Goal: Task Accomplishment & Management: Use online tool/utility

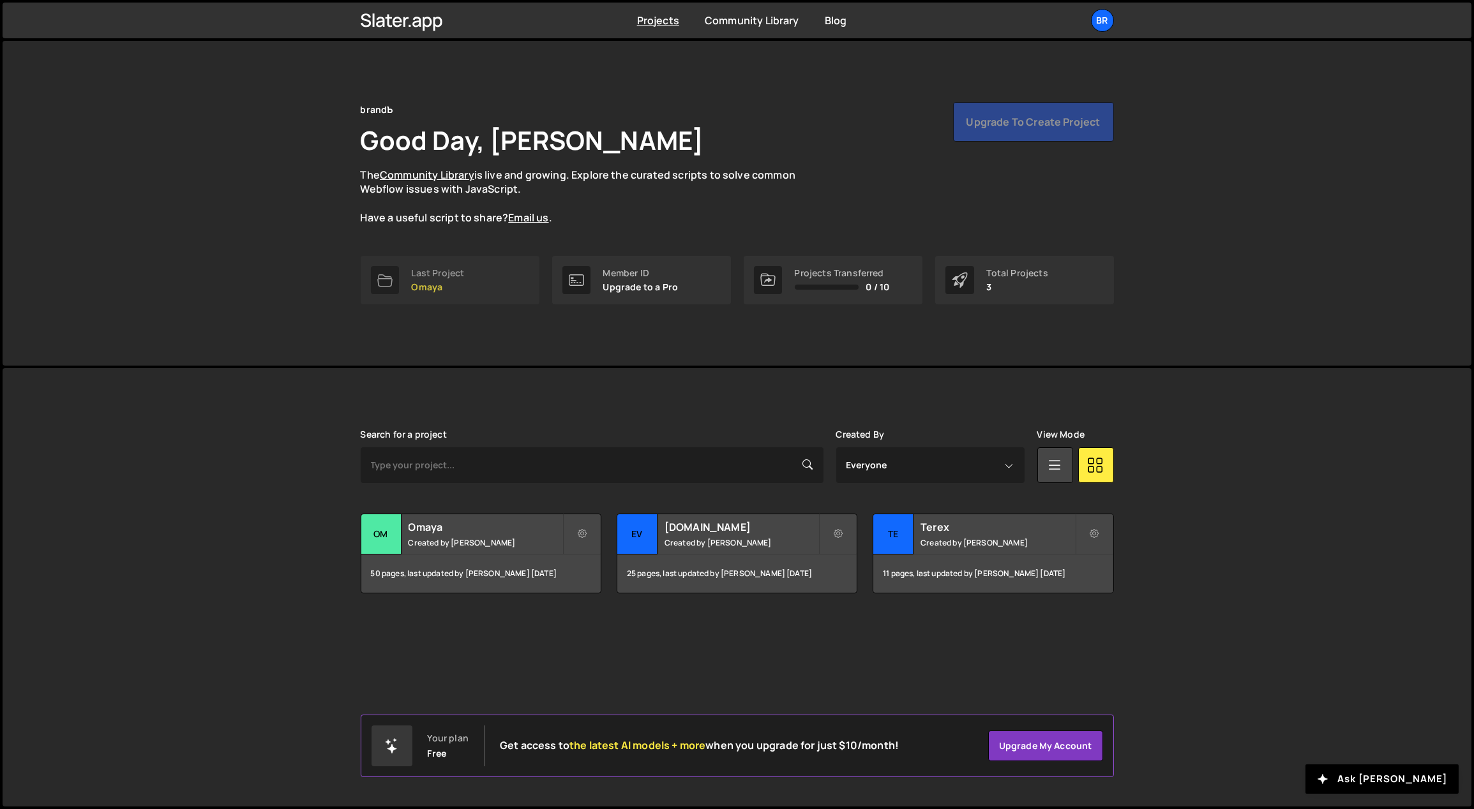
click at [481, 287] on link "Last Project Omaya" at bounding box center [450, 280] width 179 height 49
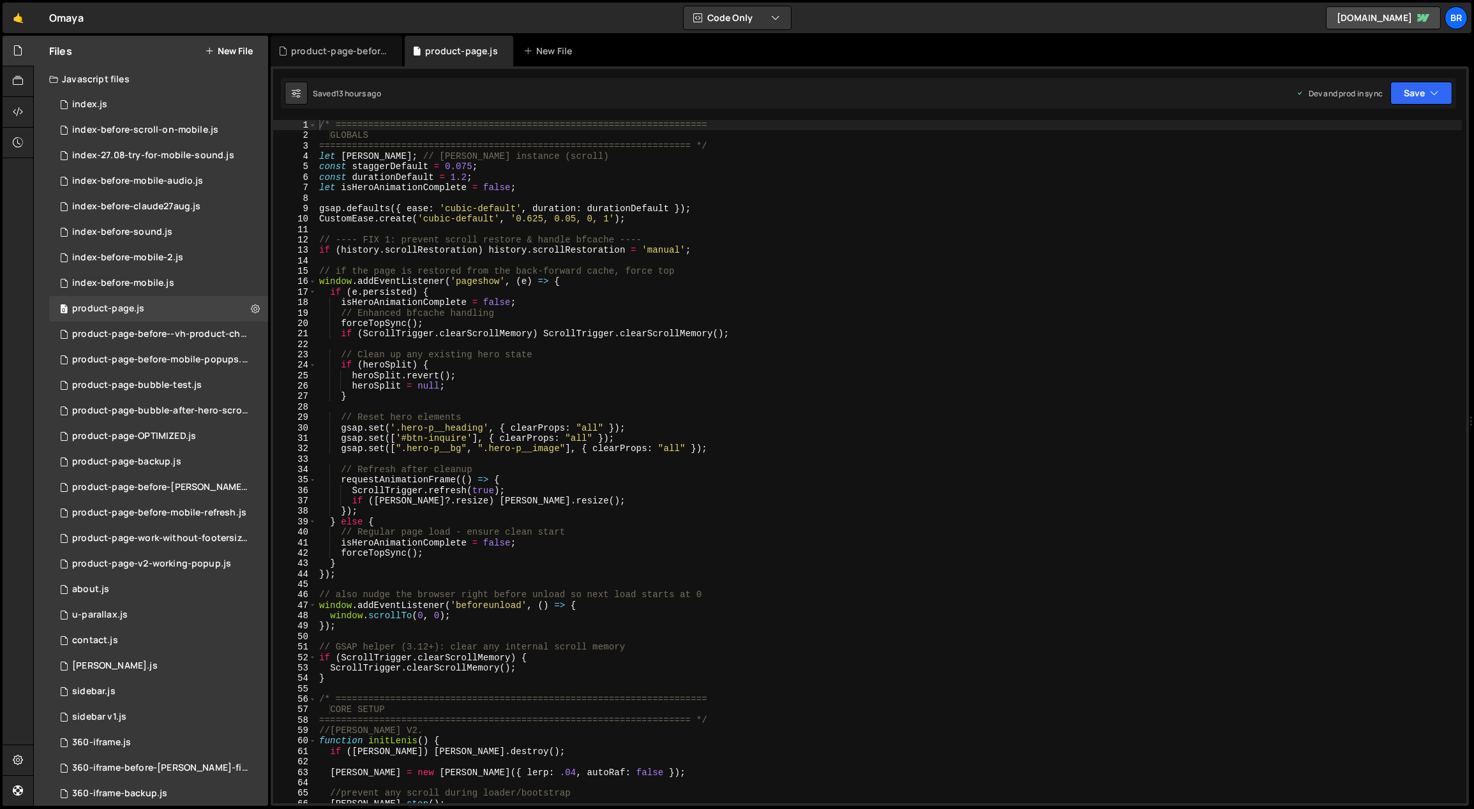
type textarea "// Enhanced bfcache handling"
click at [622, 313] on div "/* ==================================================================== GLOBALS…" at bounding box center [890, 472] width 1146 height 705
click at [118, 107] on div "0 index.js 0" at bounding box center [158, 105] width 219 height 26
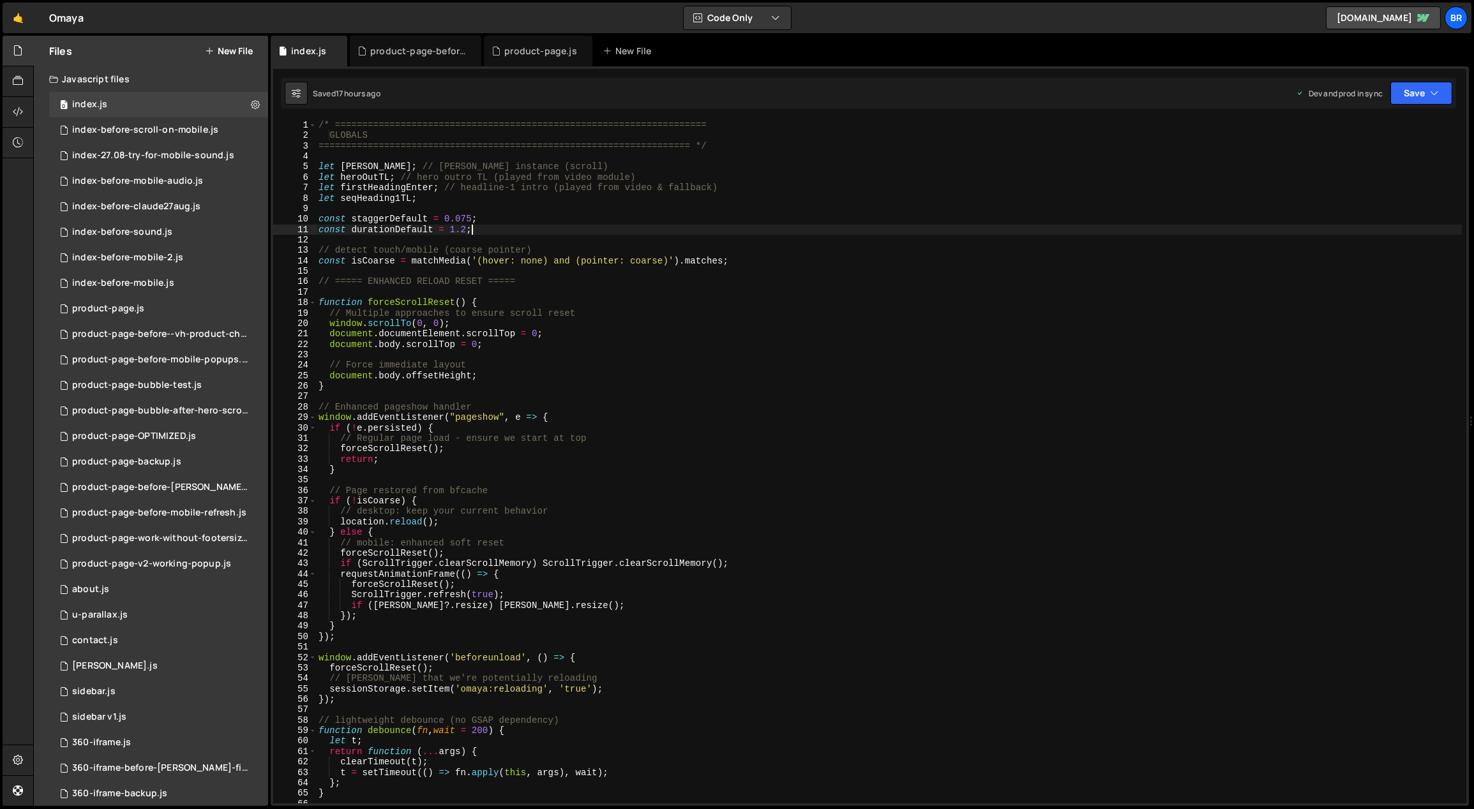
click at [613, 225] on div "/* ==================================================================== GLOBALS…" at bounding box center [889, 472] width 1146 height 705
type textarea "});"
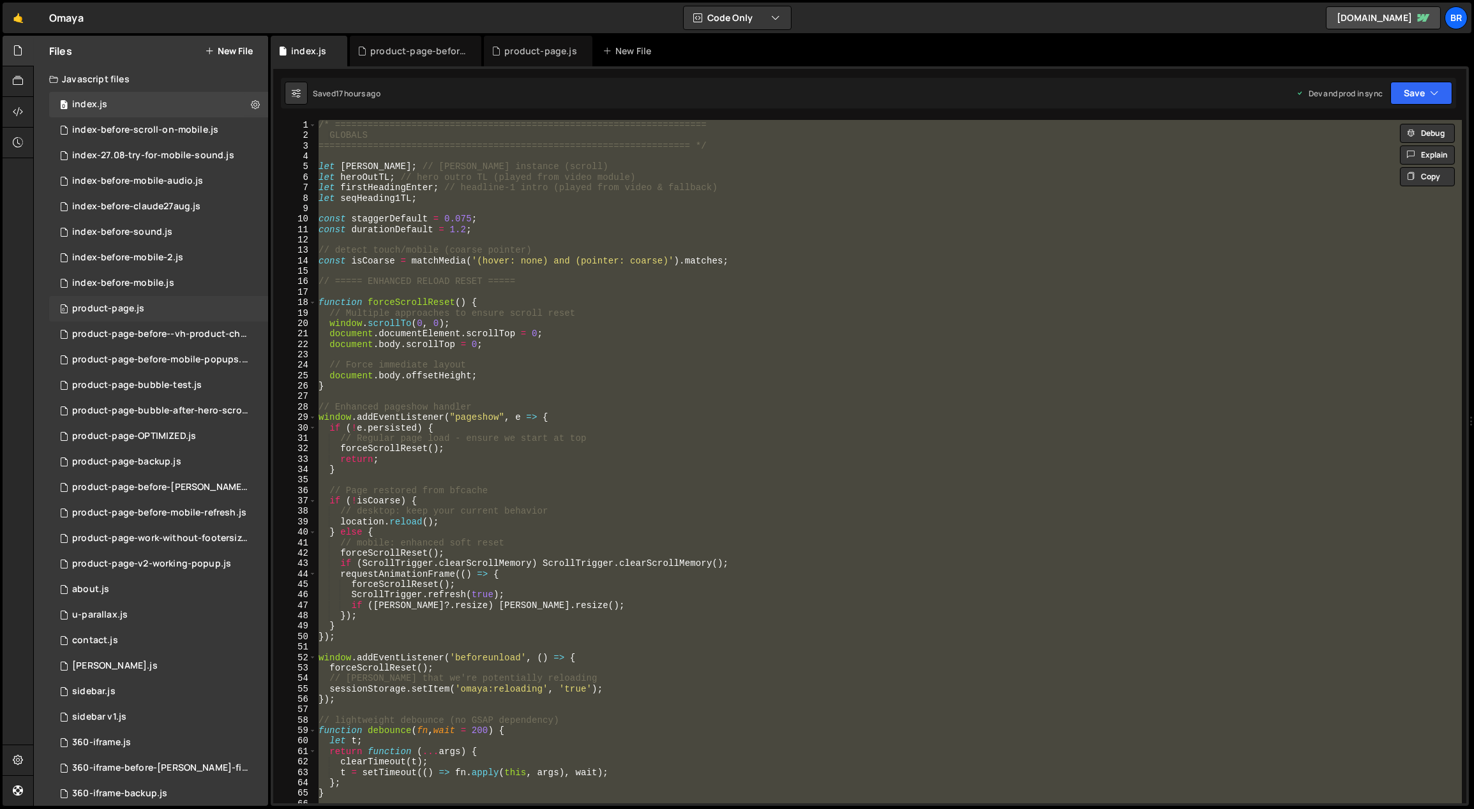
click at [127, 305] on div "product-page.js" at bounding box center [108, 308] width 72 height 11
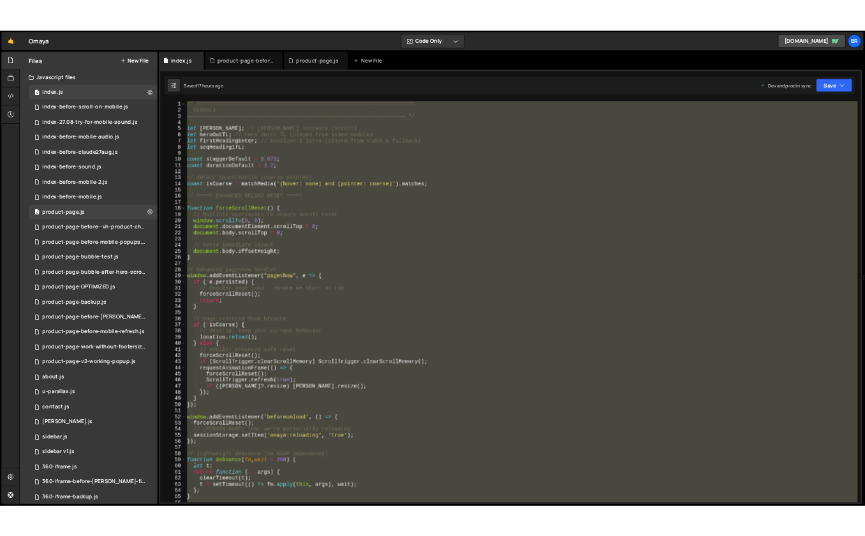
scroll to position [0, 0]
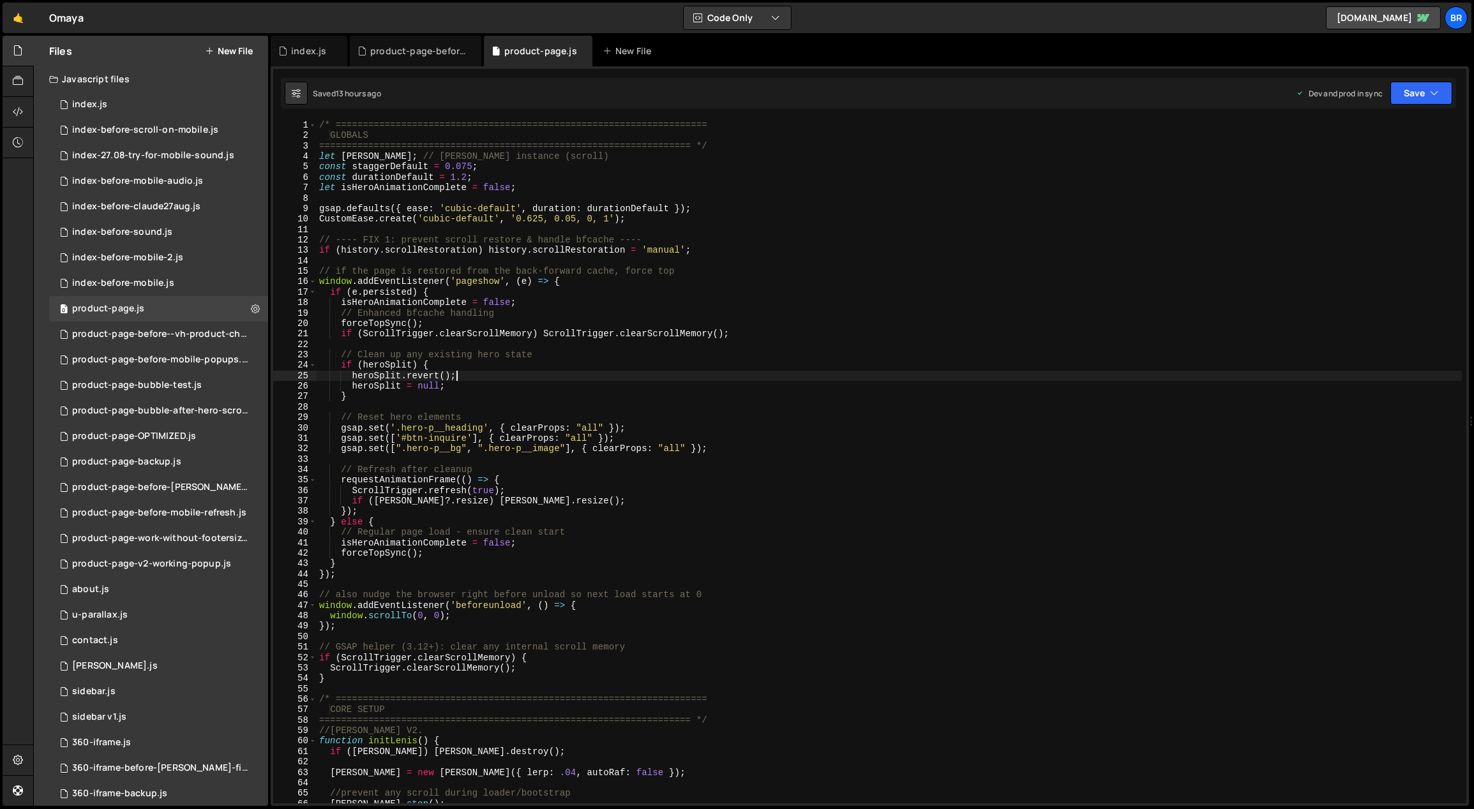
click at [801, 374] on div "/* ==================================================================== GLOBALS…" at bounding box center [890, 472] width 1146 height 705
type textarea "});"
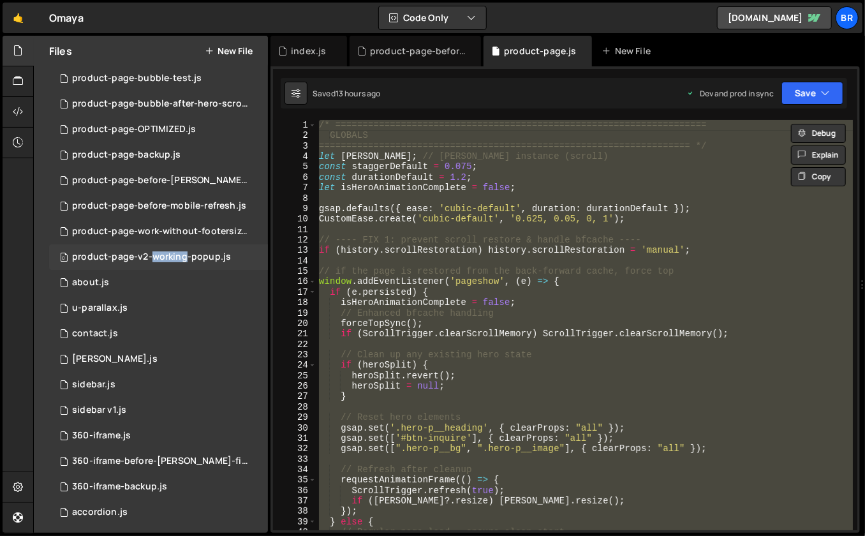
scroll to position [307, 0]
click at [101, 283] on div "about.js" at bounding box center [90, 282] width 37 height 11
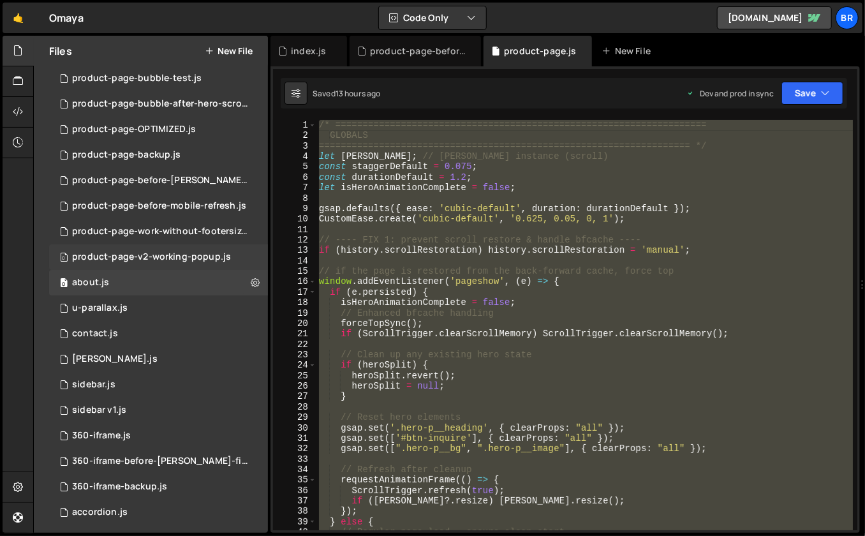
click at [87, 277] on div "about.js" at bounding box center [90, 282] width 37 height 11
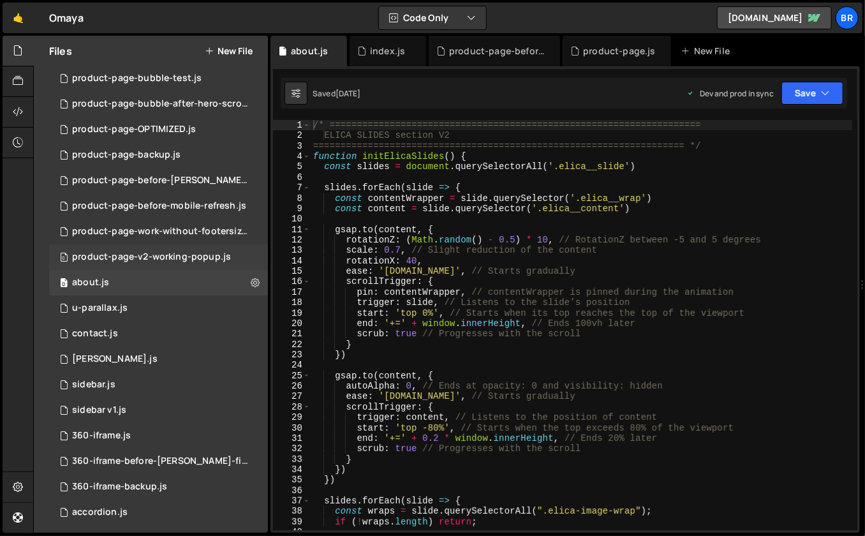
click at [479, 255] on div "/* ==================================================================== ELICA S…" at bounding box center [582, 336] width 542 height 432
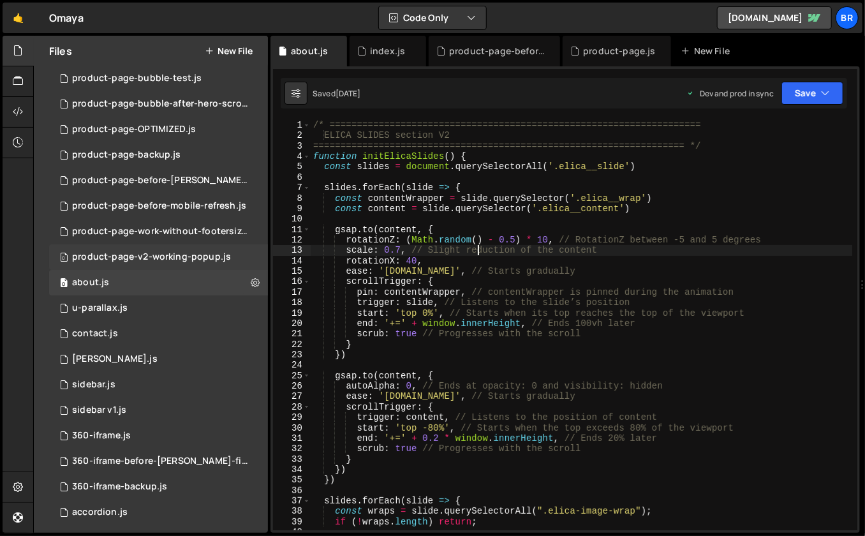
type textarea "initScript();"
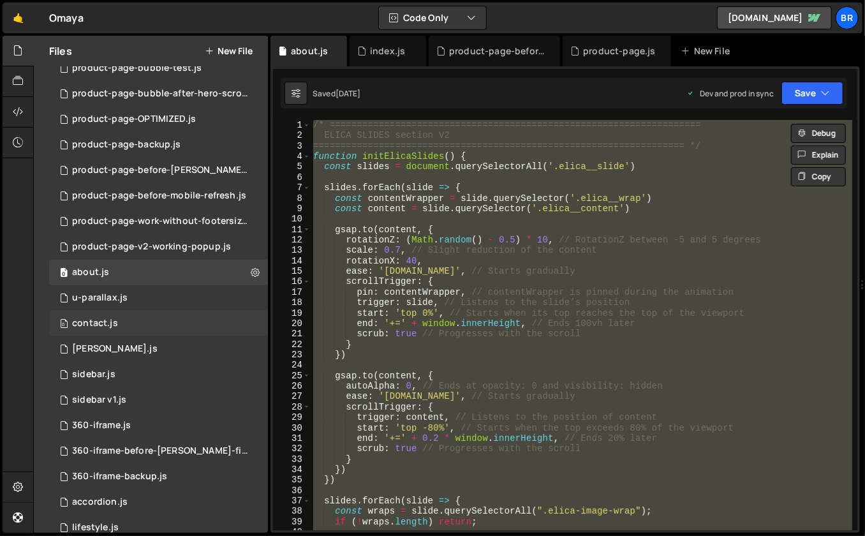
scroll to position [320, 0]
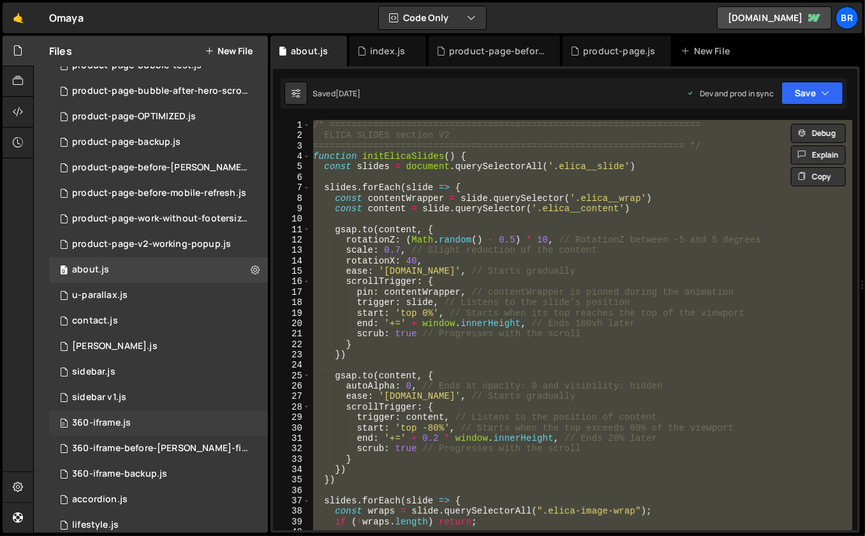
click at [137, 421] on div "0 360-iframe.js 0" at bounding box center [158, 423] width 219 height 26
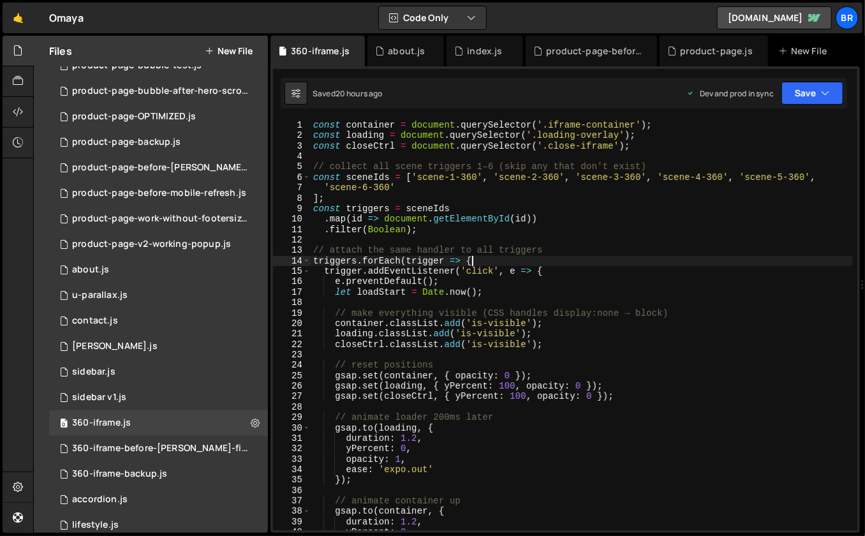
click at [639, 266] on div "const container = document . querySelector ( '.iframe-container' ) ; const load…" at bounding box center [582, 336] width 542 height 432
type textarea "});"
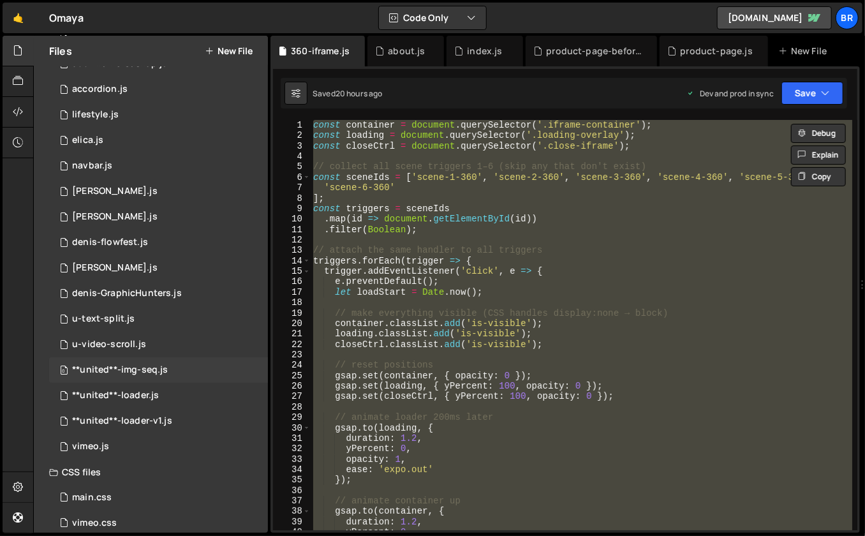
scroll to position [746, 0]
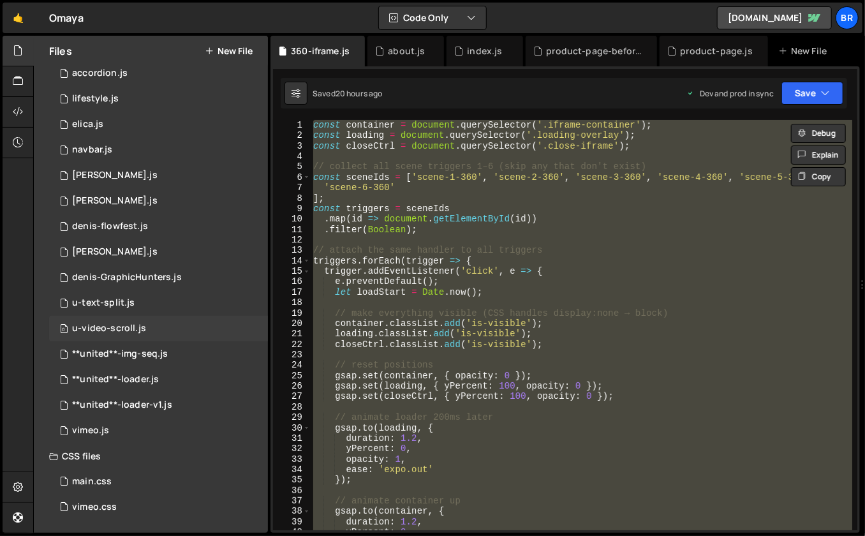
click at [141, 325] on div "u-video-scroll.js" at bounding box center [109, 328] width 74 height 11
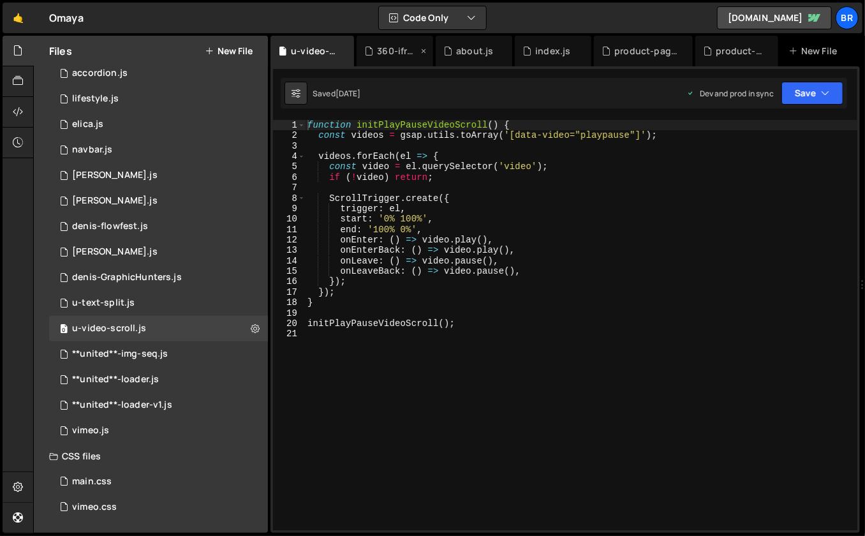
click at [423, 52] on icon at bounding box center [423, 51] width 9 height 13
click at [253, 330] on icon at bounding box center [255, 328] width 9 height 12
type input "u-video-scroll"
radio input "true"
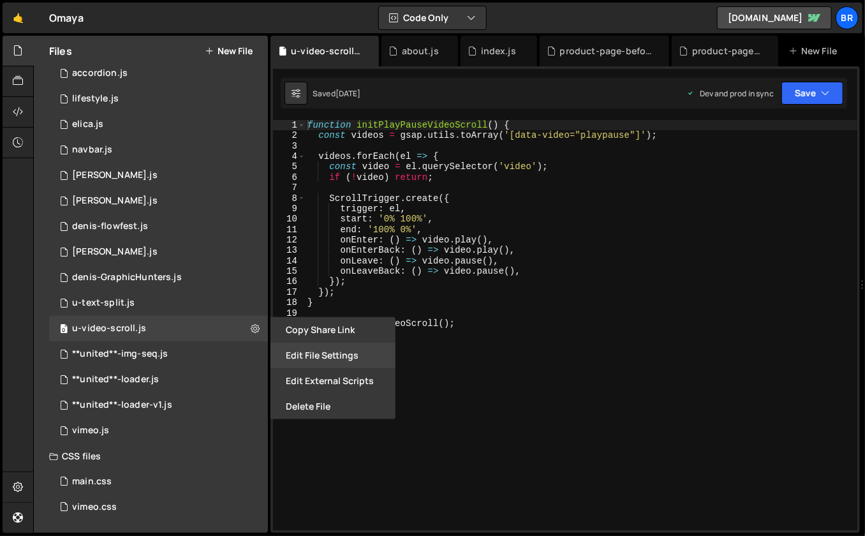
click at [328, 354] on button "Edit File Settings" at bounding box center [333, 356] width 125 height 26
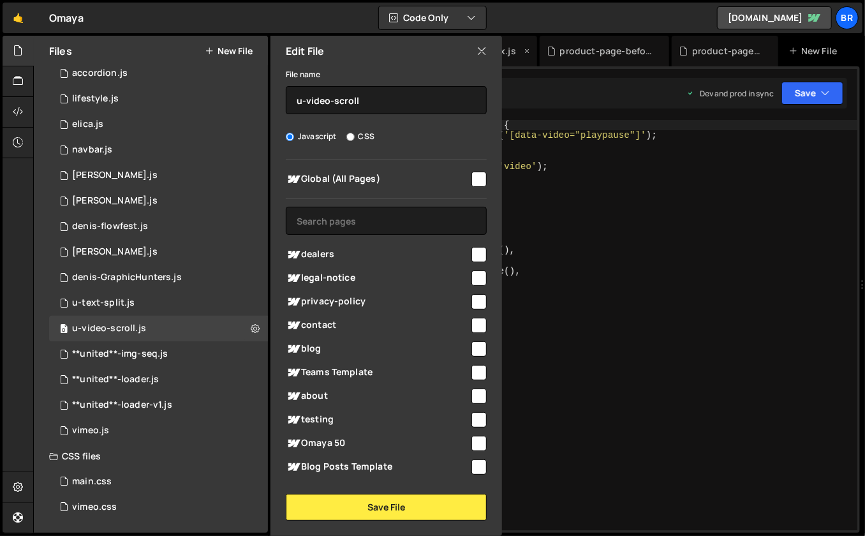
click at [482, 48] on icon at bounding box center [482, 51] width 10 height 14
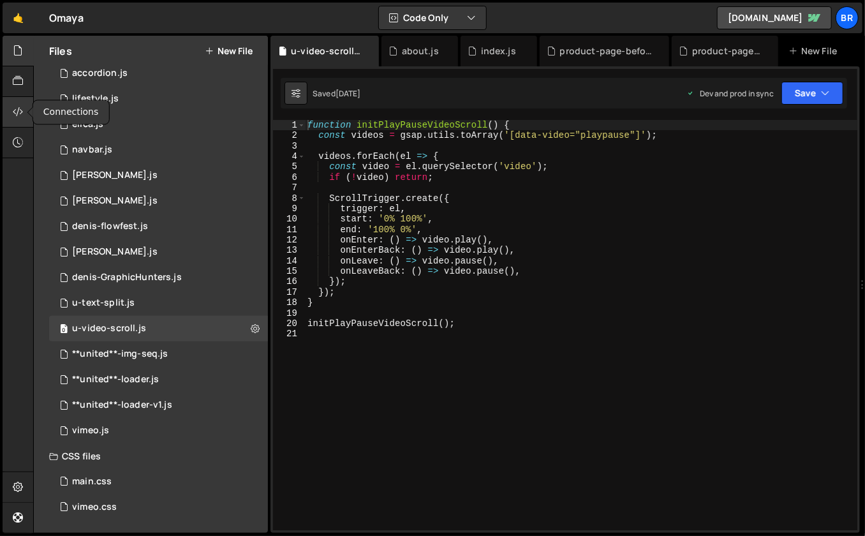
click at [25, 117] on div at bounding box center [18, 112] width 31 height 31
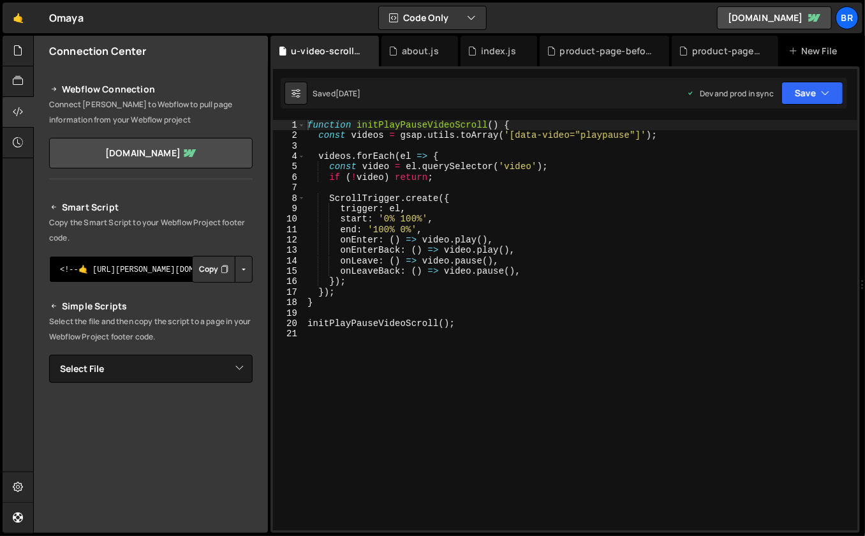
click at [144, 275] on textarea "<!--🤙 [URL][PERSON_NAME][DOMAIN_NAME]> <script>document.addEventListener("DOMCo…" at bounding box center [151, 269] width 204 height 27
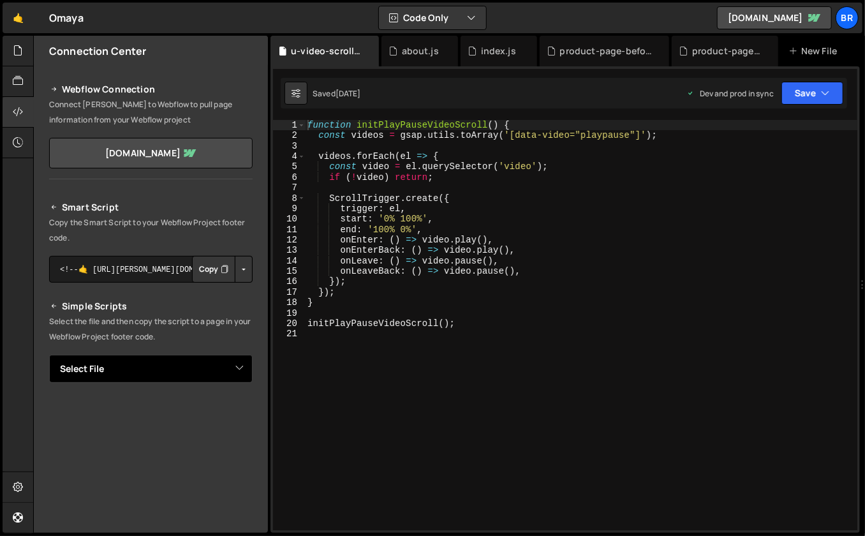
click at [217, 350] on div "Smart Script Copy the Smart Script to your Webflow Project footer code. <!--🤙 […" at bounding box center [151, 423] width 204 height 446
click at [225, 371] on select "Select File index.js index-before-scroll-on-mobile.js index-27.08-try-for-mobil…" at bounding box center [151, 369] width 204 height 28
select select "41923"
click at [49, 355] on select "Select File index.js index-before-scroll-on-mobile.js index-27.08-try-for-mobil…" at bounding box center [151, 369] width 204 height 28
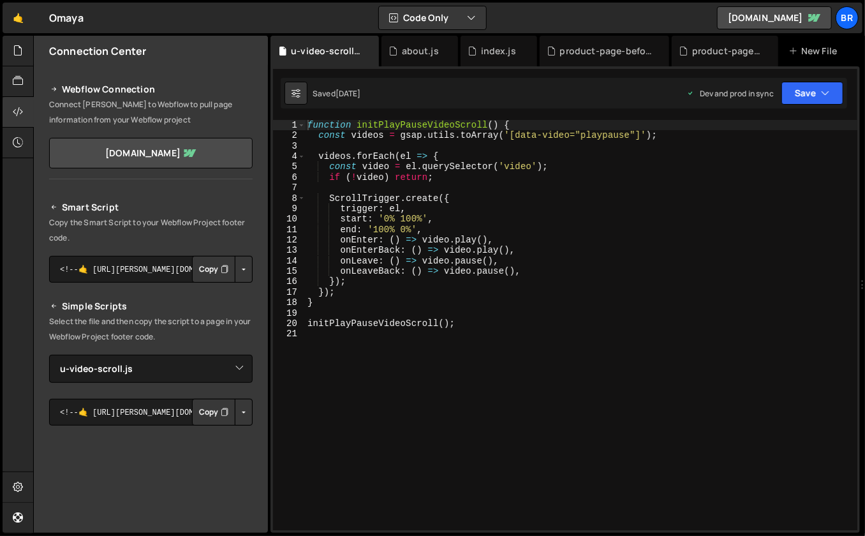
click at [238, 412] on button "Button group with nested dropdown" at bounding box center [244, 412] width 18 height 27
click at [218, 453] on link "Copy Production Script" at bounding box center [189, 454] width 125 height 18
click at [474, 262] on div "function initPlayPauseVideoScroll ( ) { const videos = gsap . utils . toArray (…" at bounding box center [581, 336] width 553 height 432
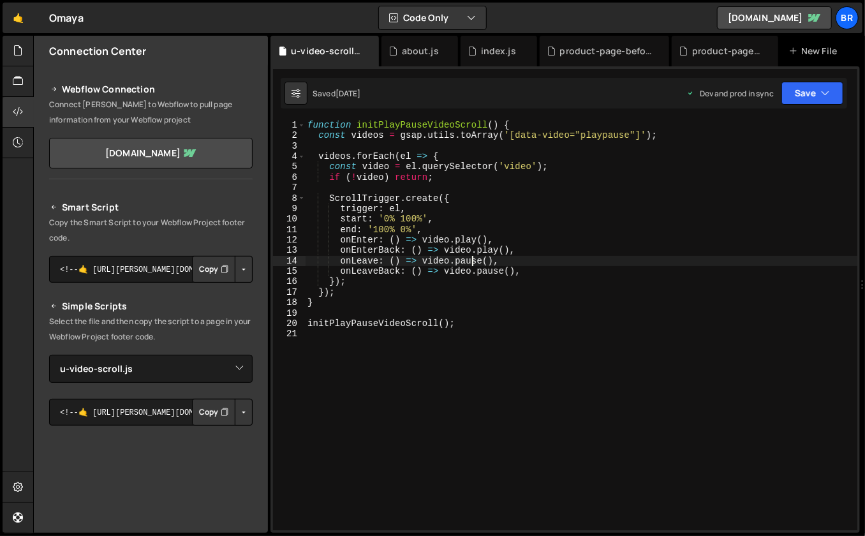
type textarea "initPlayPauseVideoScroll();"
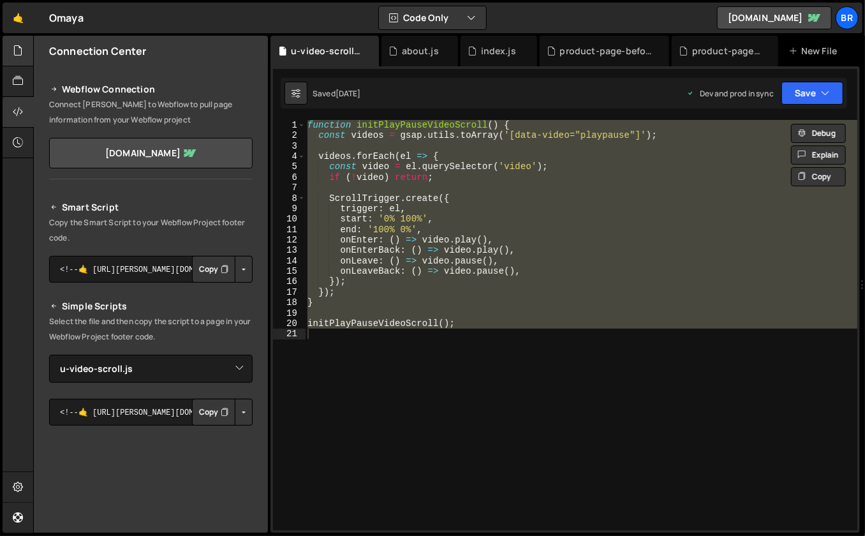
click at [15, 53] on icon at bounding box center [18, 50] width 10 height 14
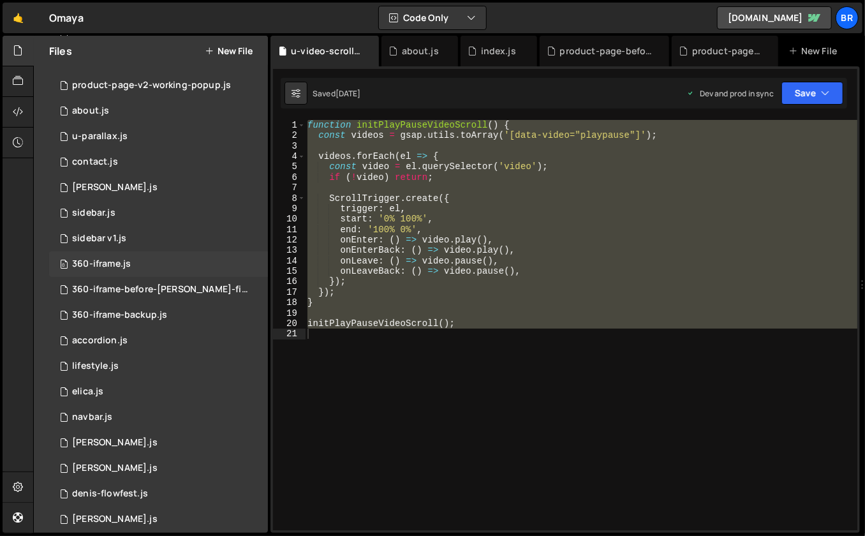
scroll to position [476, 0]
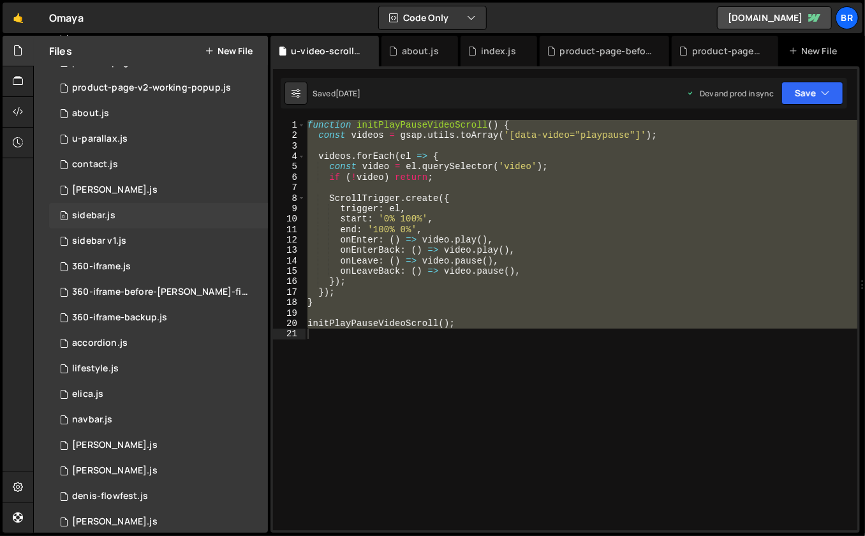
click at [138, 213] on div "0 sidebar.js 0" at bounding box center [158, 216] width 219 height 26
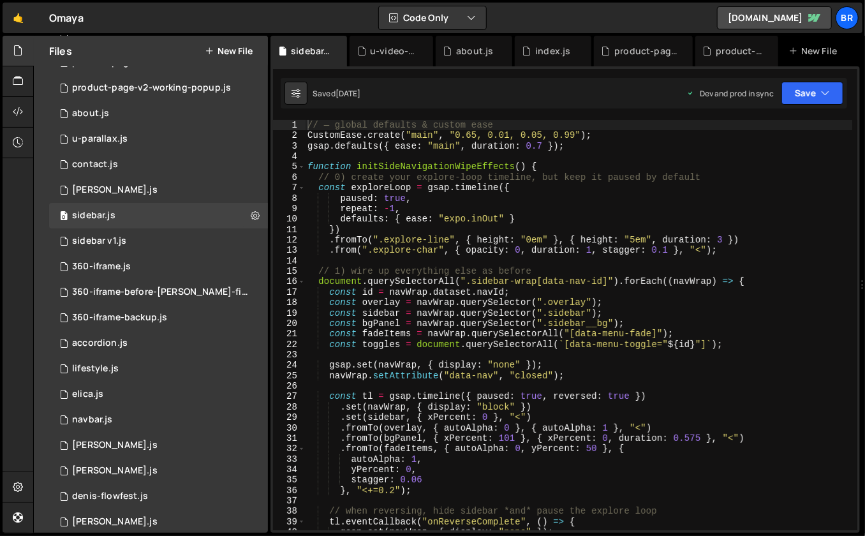
scroll to position [809, 0]
click at [627, 175] on div "// — global defaults & custom ease CustomEase . create ( "main" , "0.65, 0.01, …" at bounding box center [579, 336] width 548 height 432
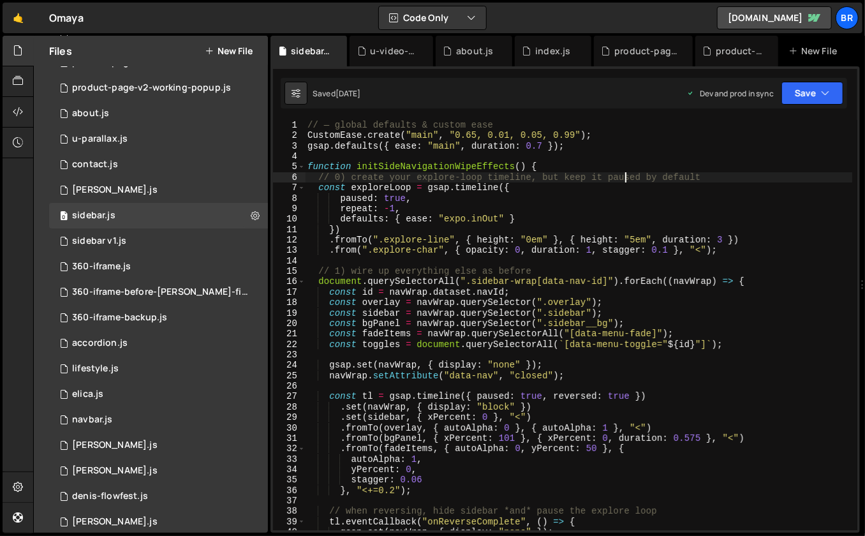
type textarea "initSideNavigationWipeEffects();"
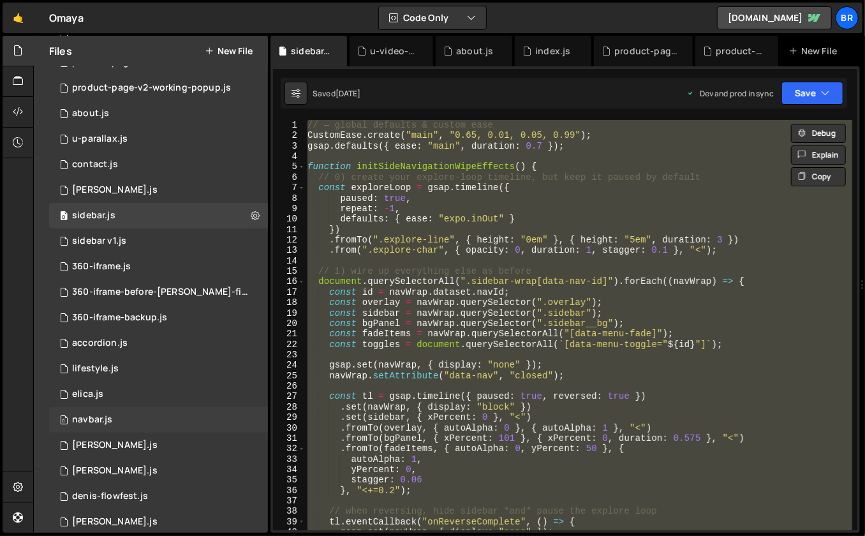
click at [124, 413] on div "0 navbar.js 0" at bounding box center [158, 420] width 219 height 26
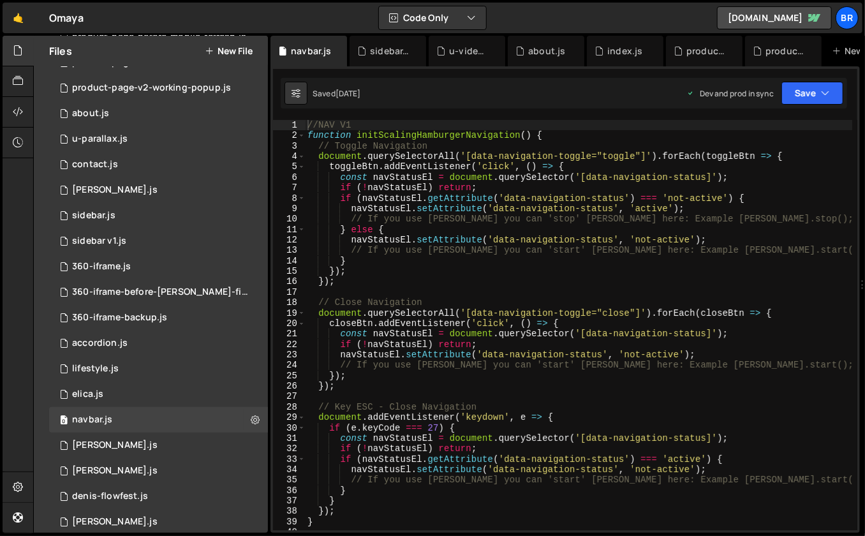
click at [588, 277] on div "//NAV V1 function initScalingHamburgerNavigation ( ) { // Toggle Navigation doc…" at bounding box center [579, 336] width 548 height 432
type textarea "initScalingHamburgerNavigation();"
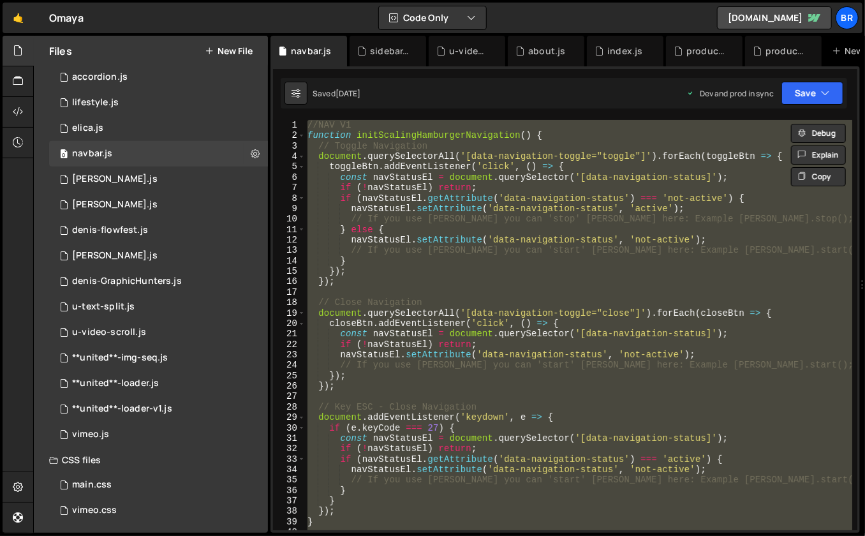
scroll to position [746, 0]
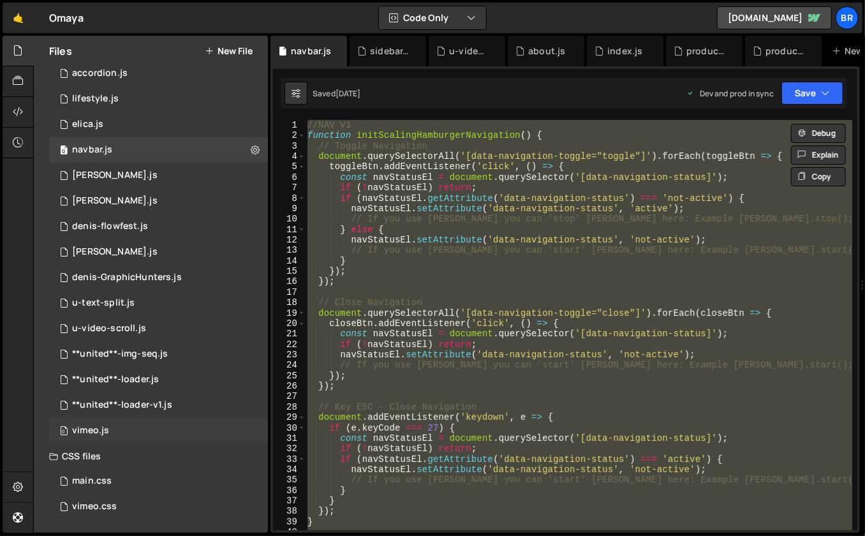
click at [123, 424] on div "0 vimeo.js 0" at bounding box center [158, 431] width 219 height 26
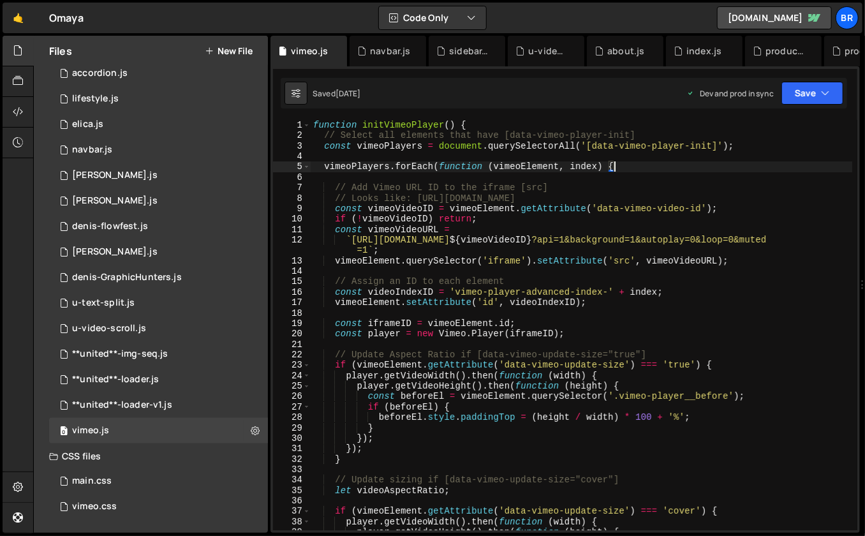
click at [752, 165] on div "function initVimeoPlayer ( ) { // Select all elements that have [data-vimeo-pla…" at bounding box center [582, 336] width 542 height 432
type textarea "initVimeoPlayer();"
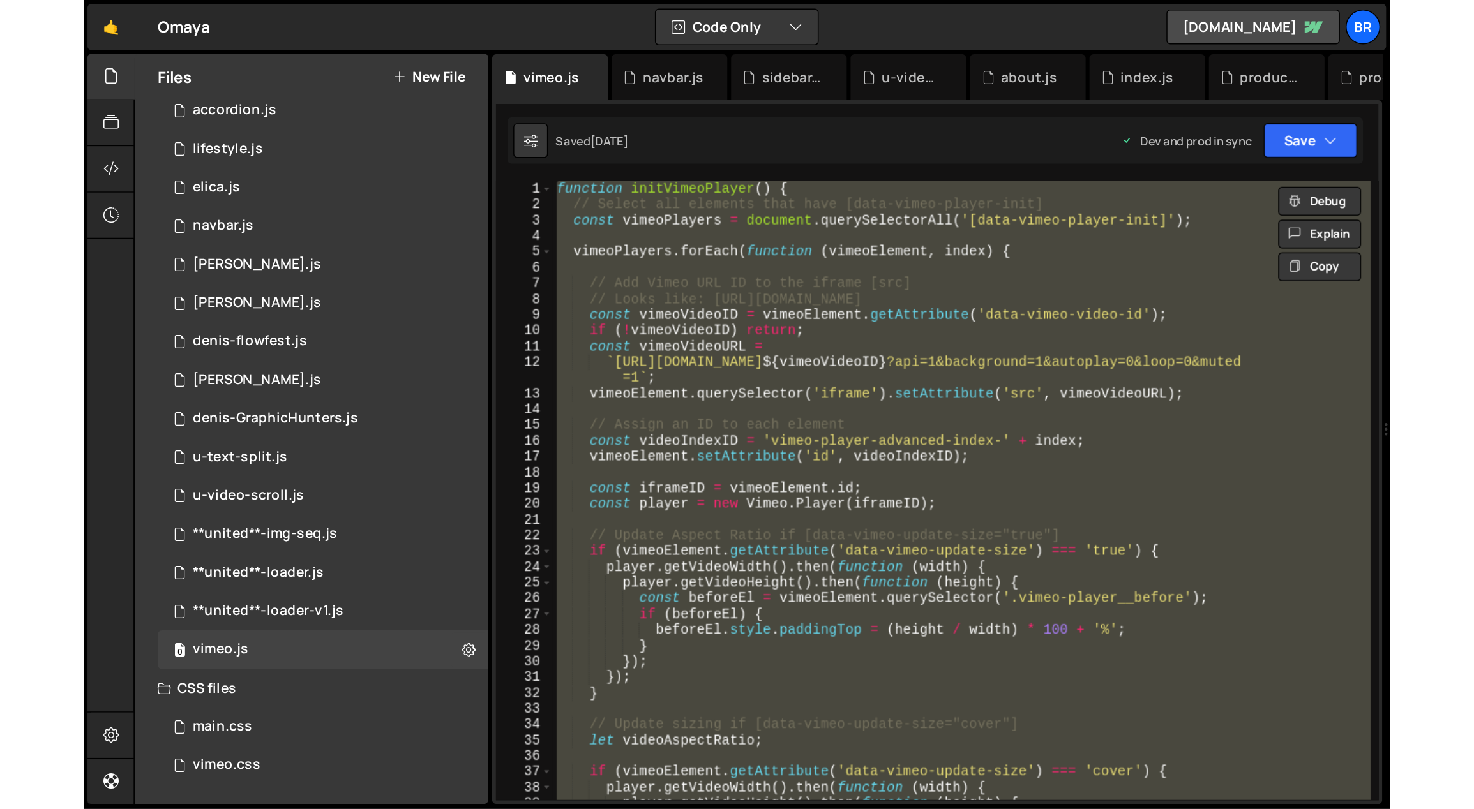
scroll to position [210, 0]
